Goal: Task Accomplishment & Management: Complete application form

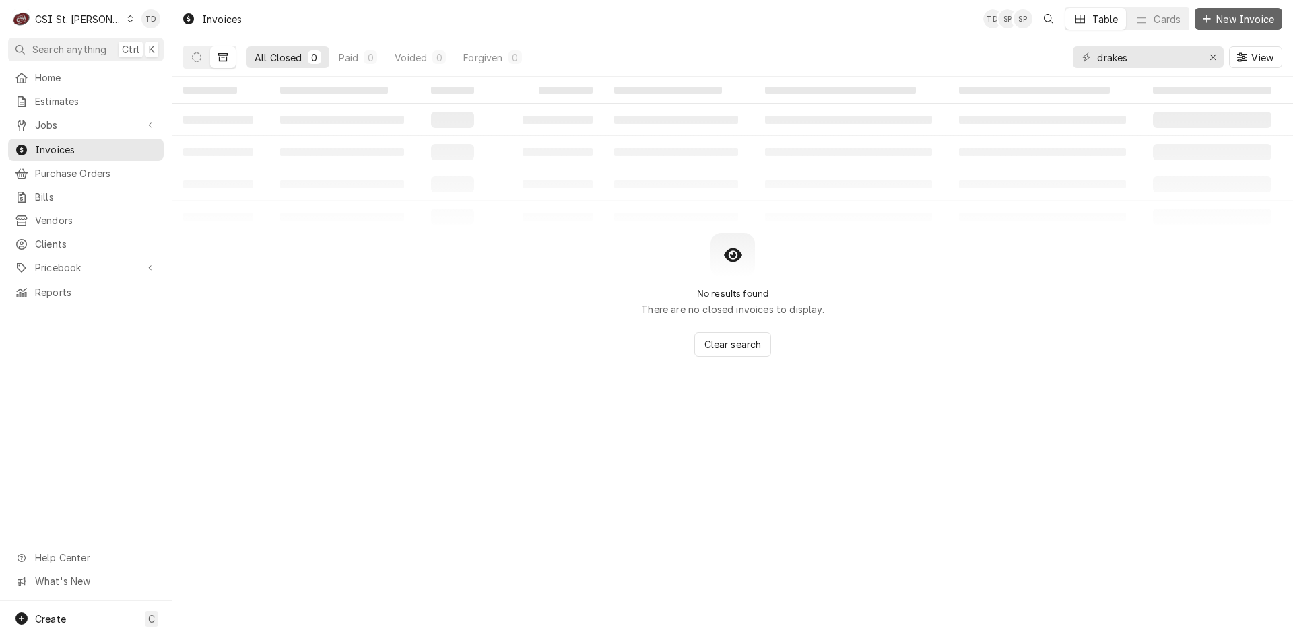
click at [1236, 18] on span "New Invoice" at bounding box center [1244, 19] width 63 height 14
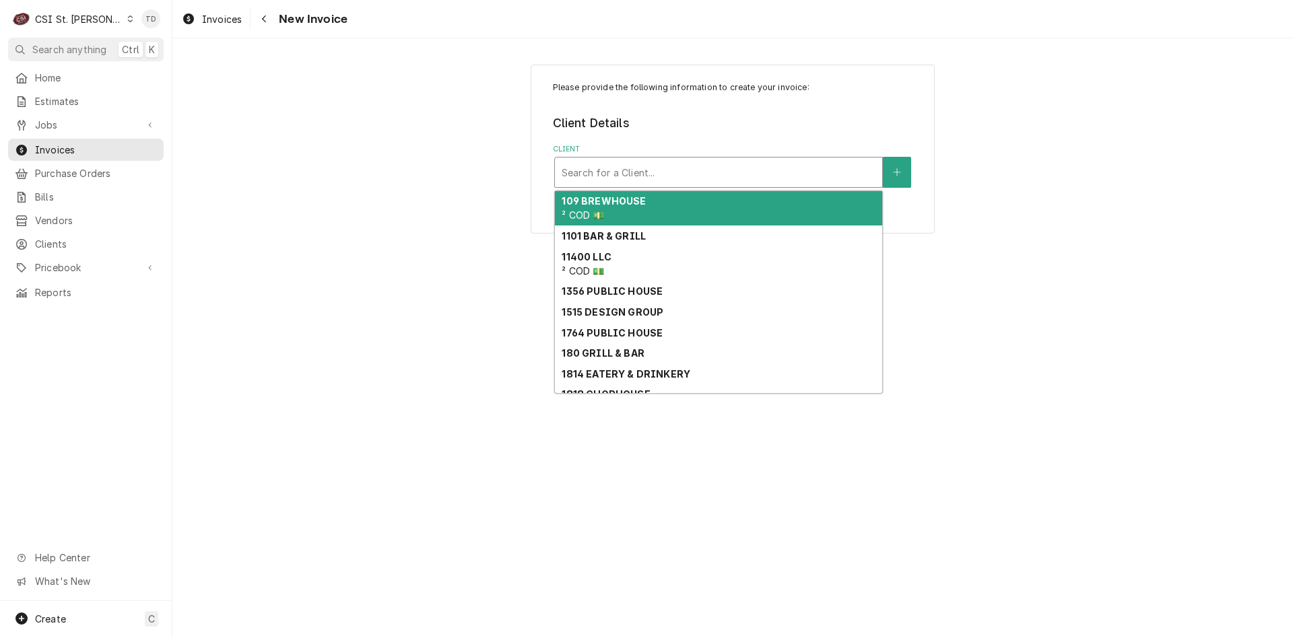
click at [617, 178] on div "Client" at bounding box center [719, 172] width 314 height 24
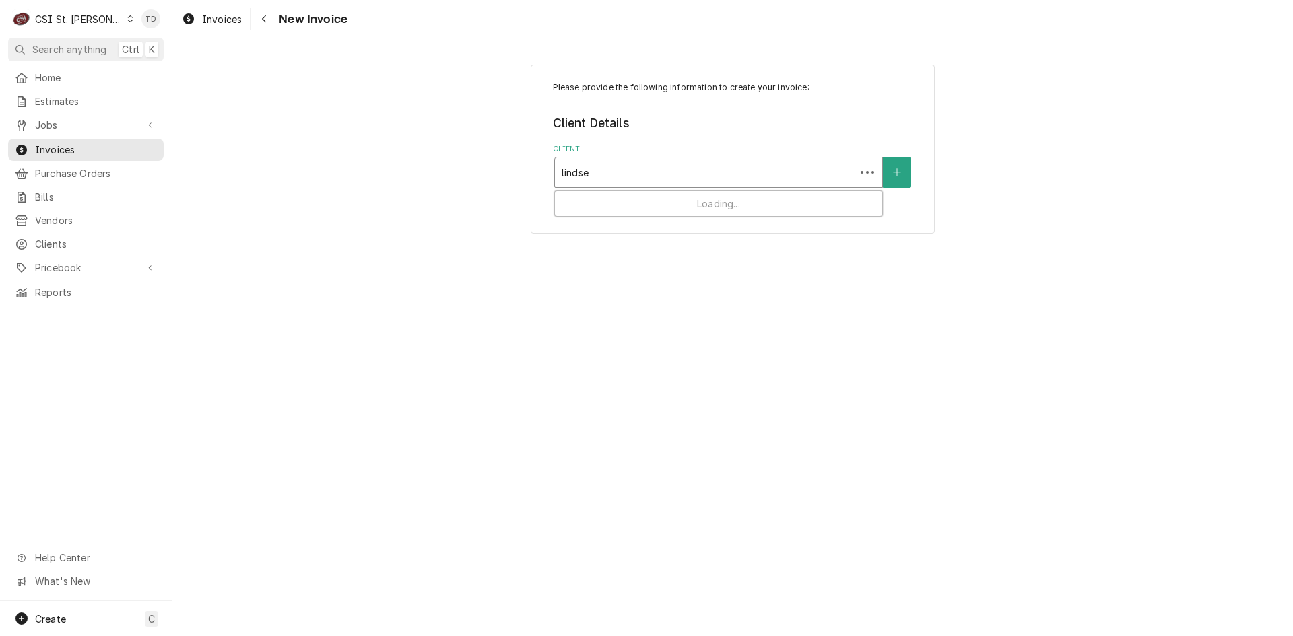
type input "[PERSON_NAME]"
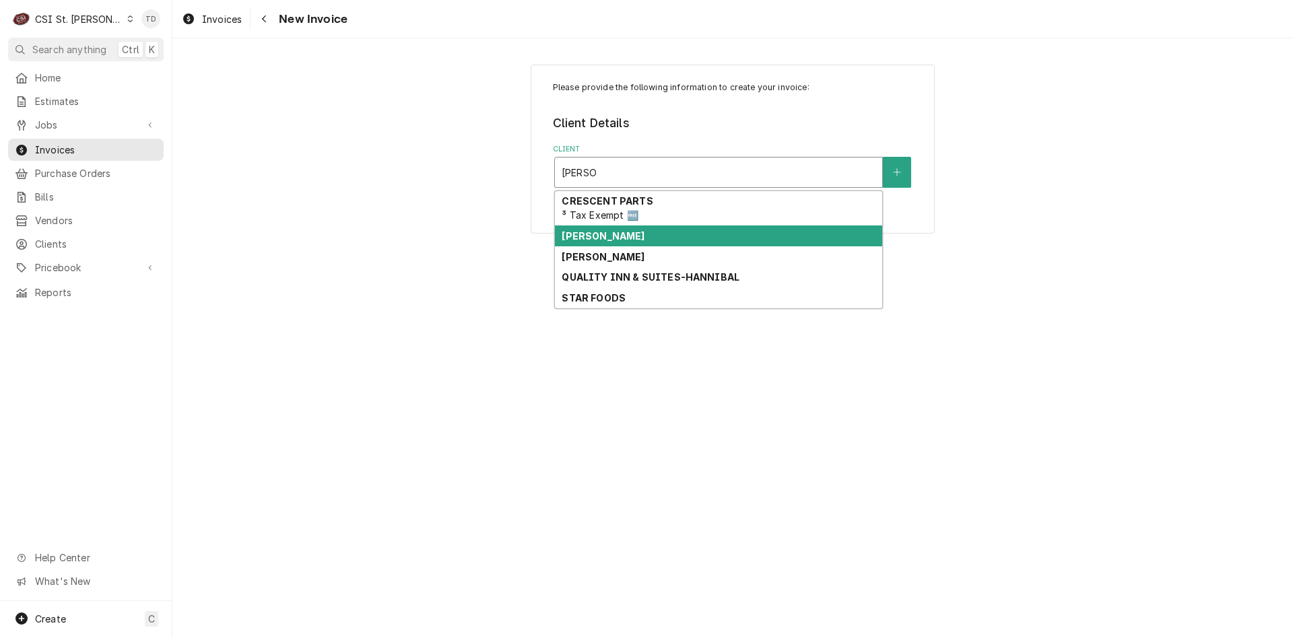
click at [629, 238] on strong "[PERSON_NAME]" at bounding box center [603, 235] width 83 height 11
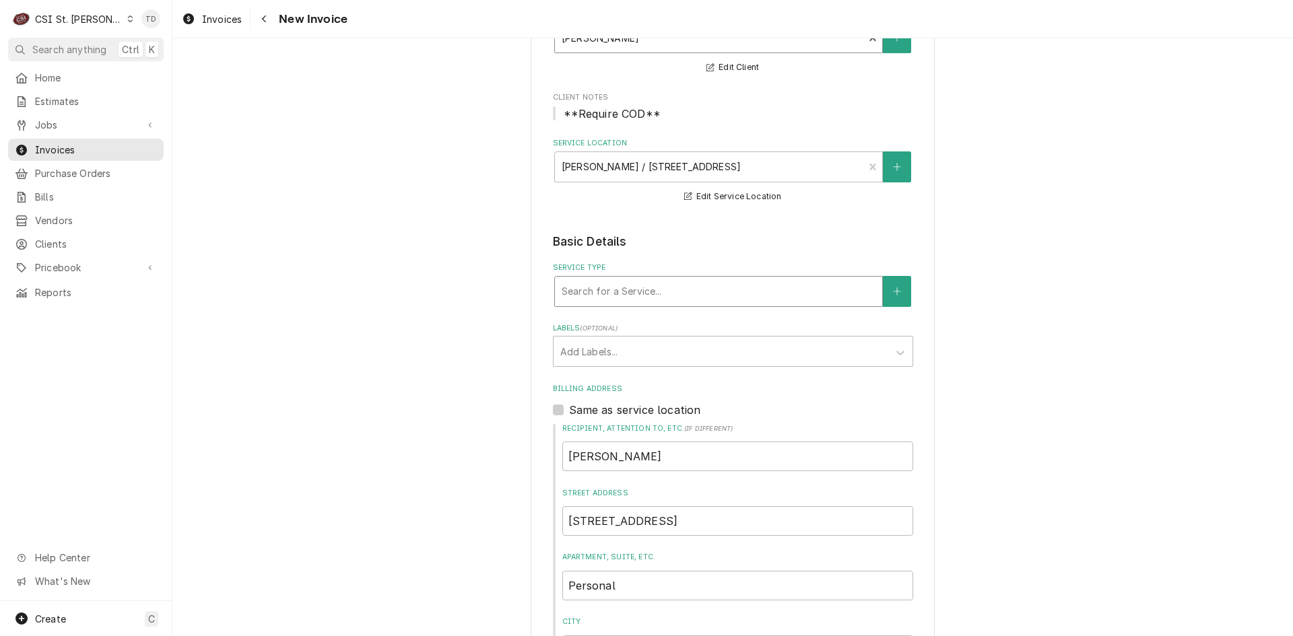
scroll to position [157, 0]
